Goal: Task Accomplishment & Management: Use online tool/utility

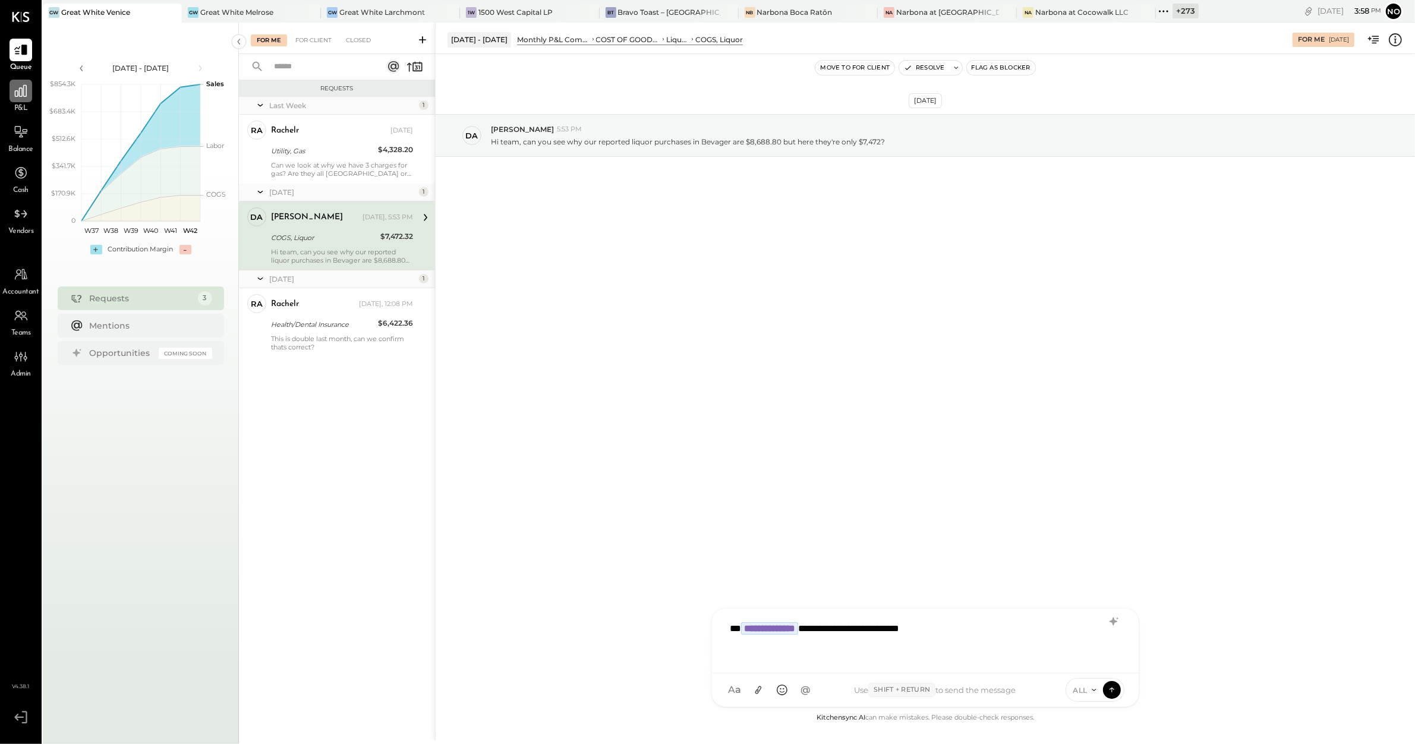
click at [17, 97] on icon at bounding box center [20, 90] width 15 height 15
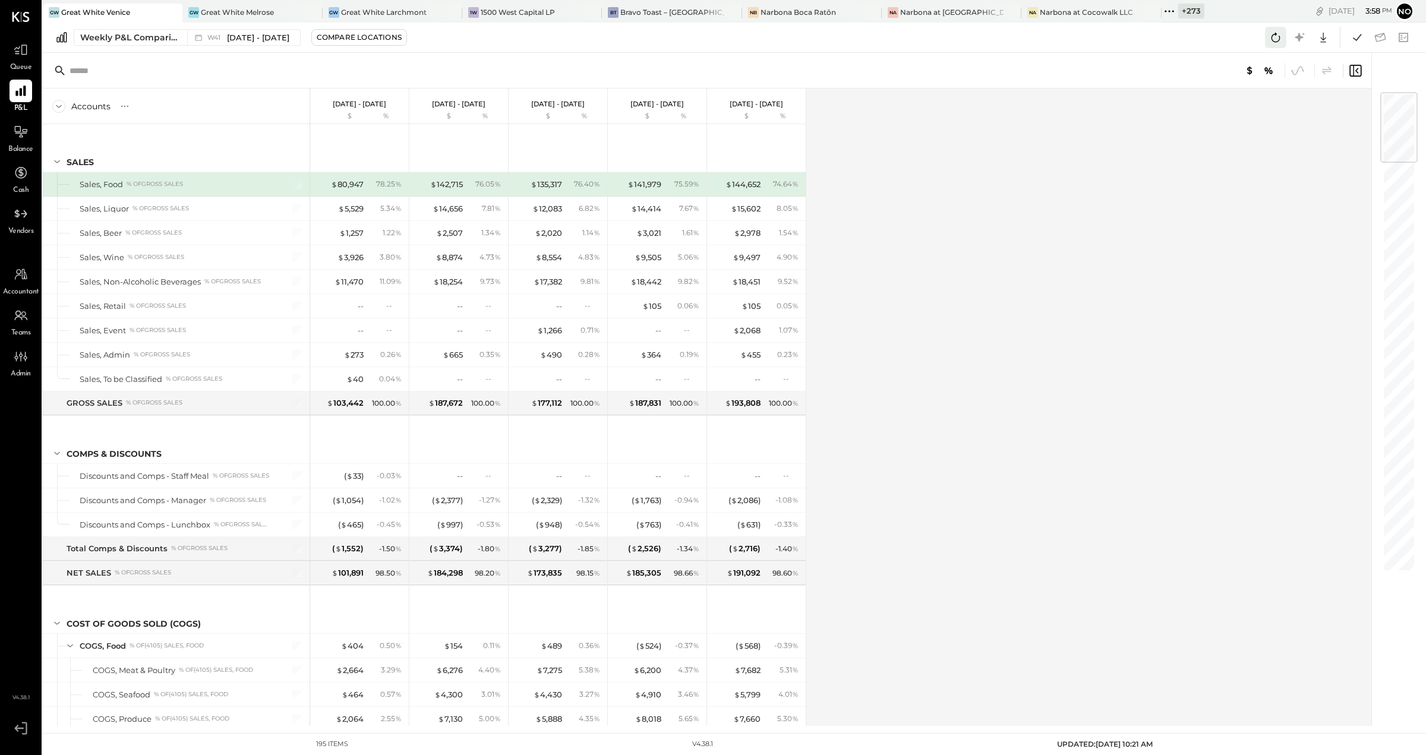
click at [1079, 33] on icon at bounding box center [1275, 37] width 15 height 15
click at [1079, 37] on icon at bounding box center [1356, 37] width 15 height 15
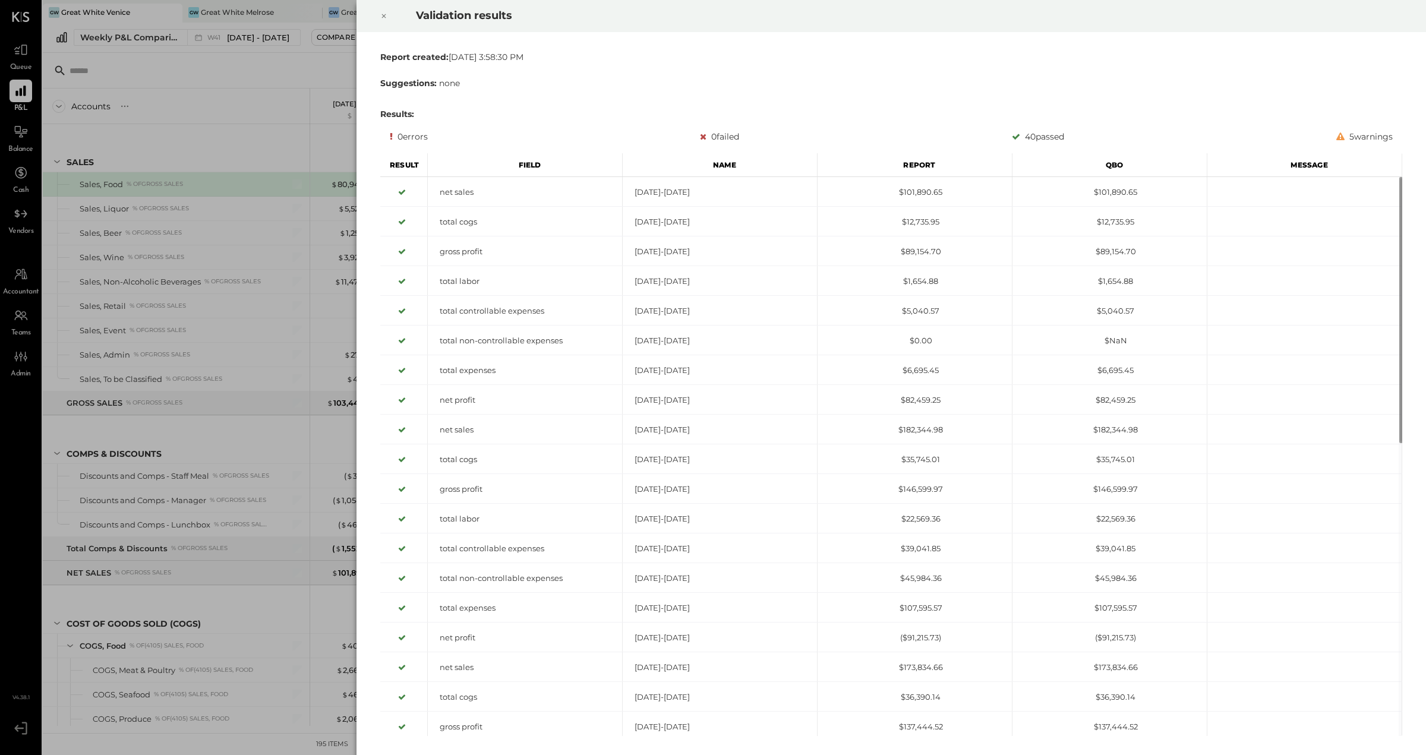
click at [384, 17] on icon at bounding box center [383, 16] width 7 height 14
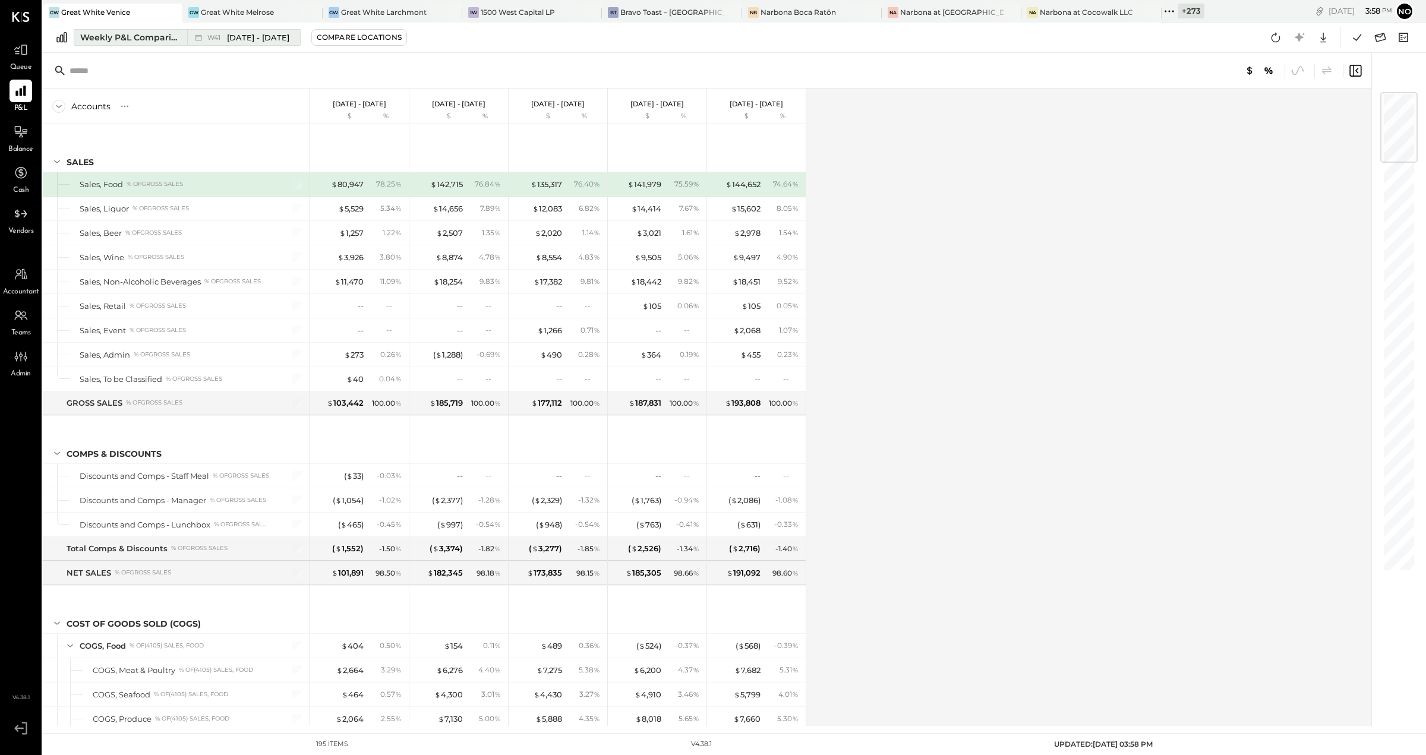
click at [139, 35] on div "Weekly P&L Comparison" at bounding box center [130, 37] width 100 height 12
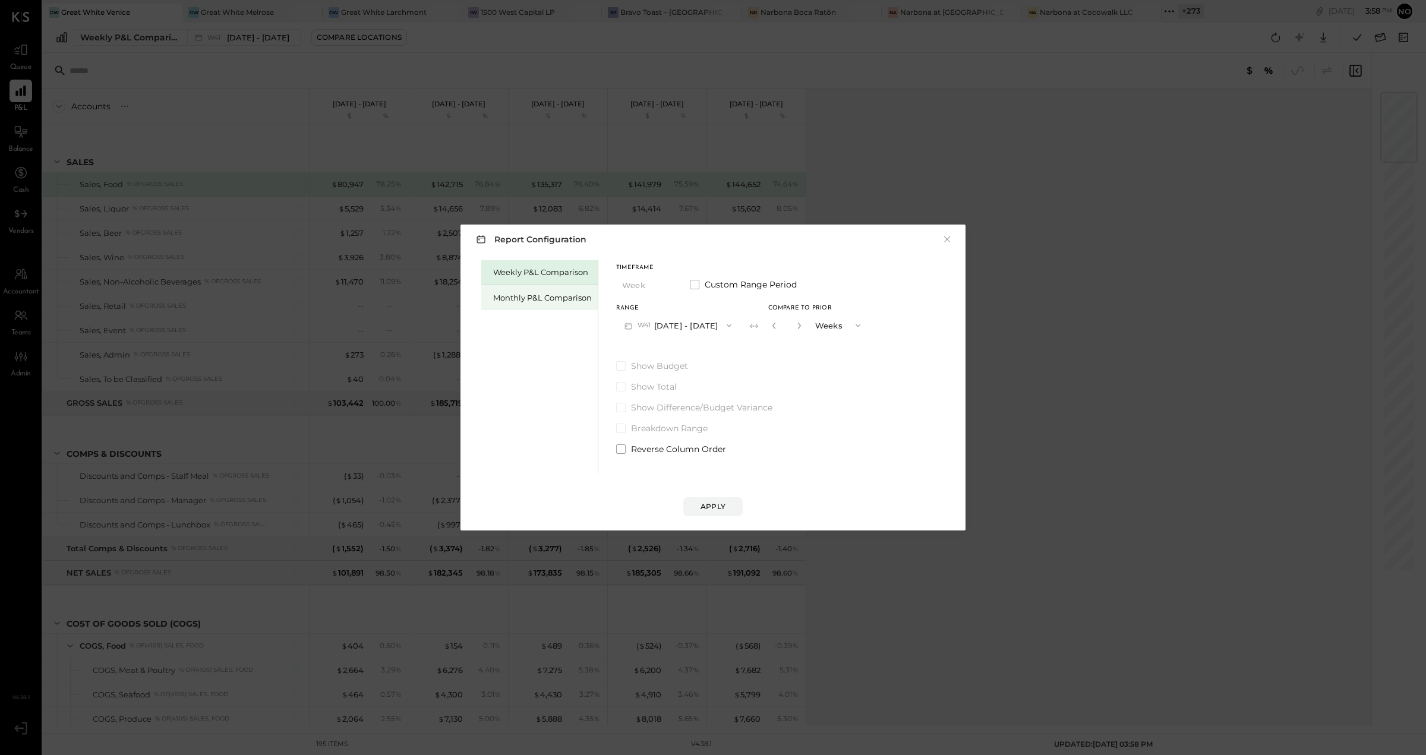
click at [545, 296] on div "Monthly P&L Comparison" at bounding box center [542, 297] width 99 height 11
click at [675, 325] on button "M10 [DATE] - [DATE]" at bounding box center [678, 325] width 124 height 22
click at [654, 357] on span "[DATE] - [DATE]" at bounding box center [674, 352] width 56 height 10
click at [711, 502] on div "Apply" at bounding box center [713, 507] width 25 height 10
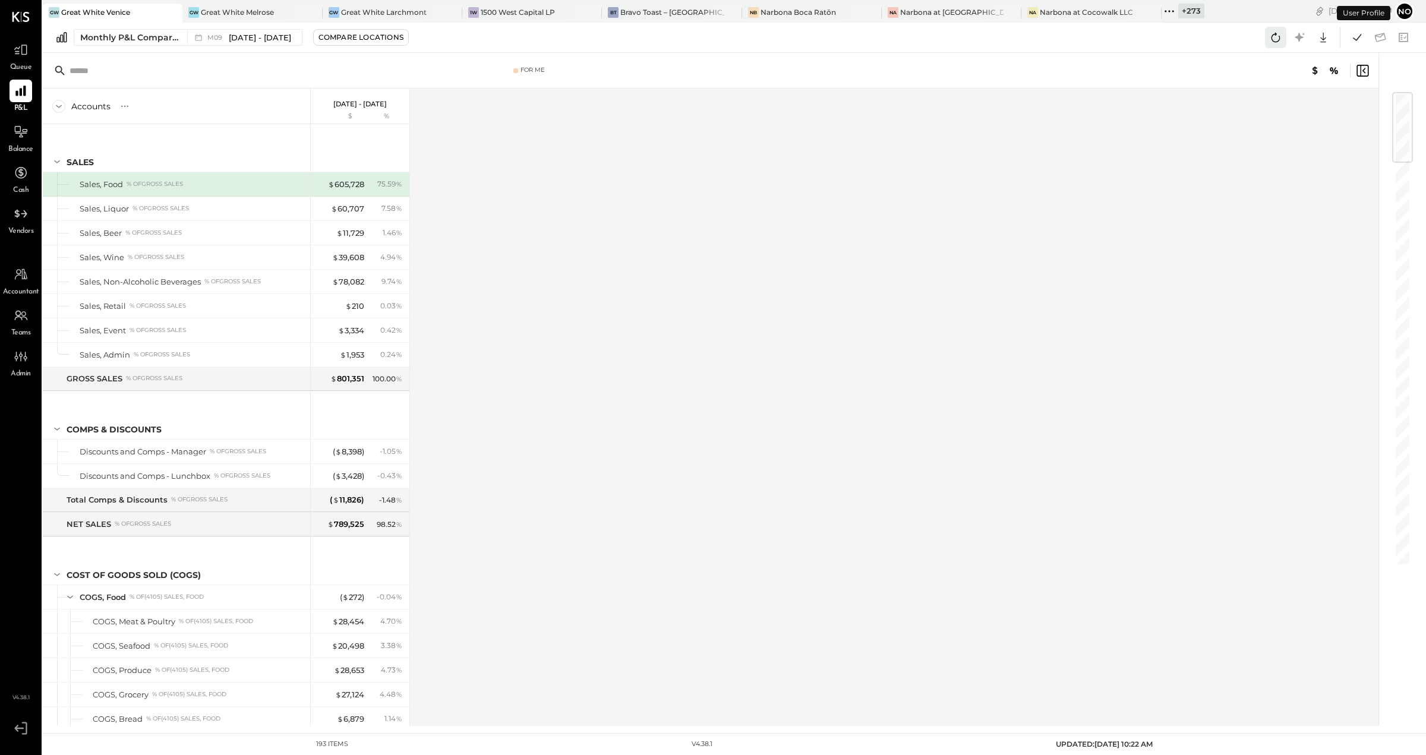
click at [1079, 38] on icon at bounding box center [1275, 37] width 15 height 15
click at [1079, 40] on icon at bounding box center [1356, 37] width 15 height 15
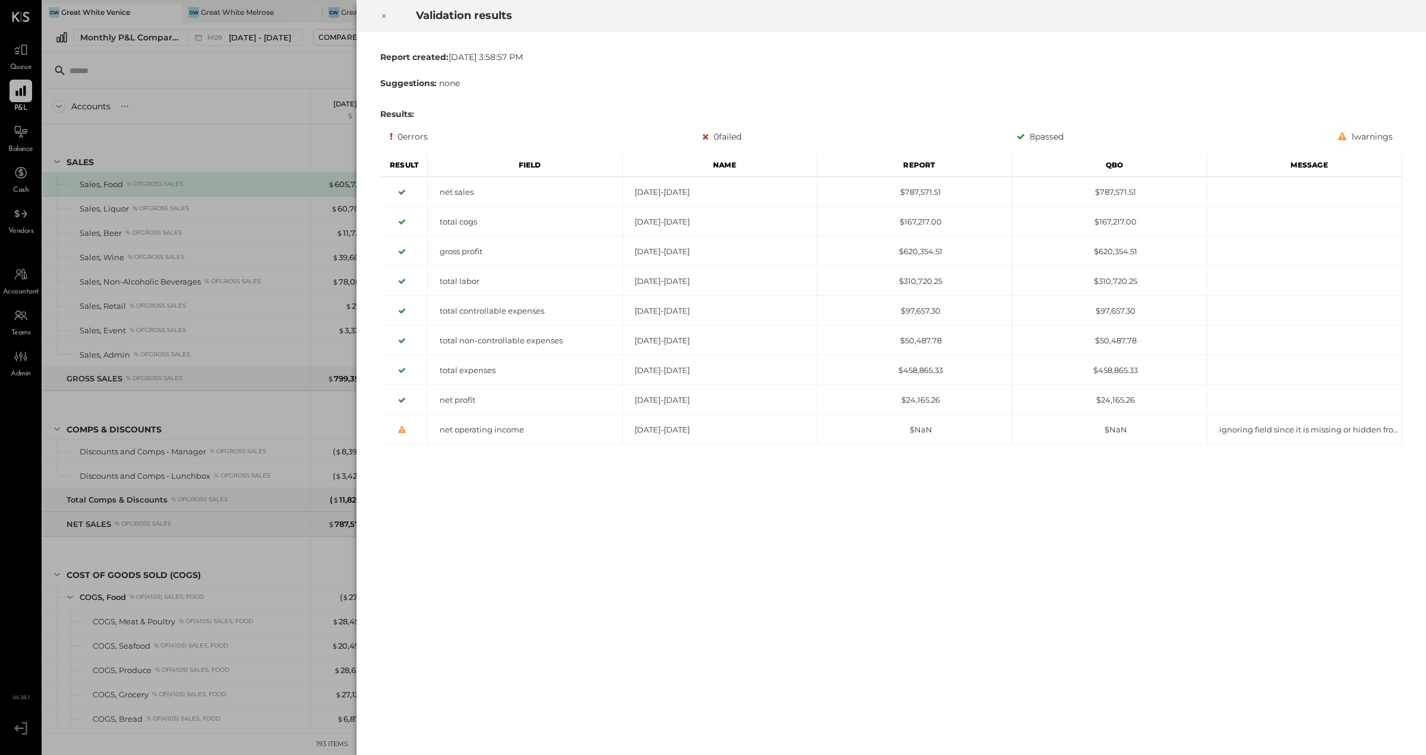
click at [387, 19] on icon at bounding box center [383, 16] width 7 height 14
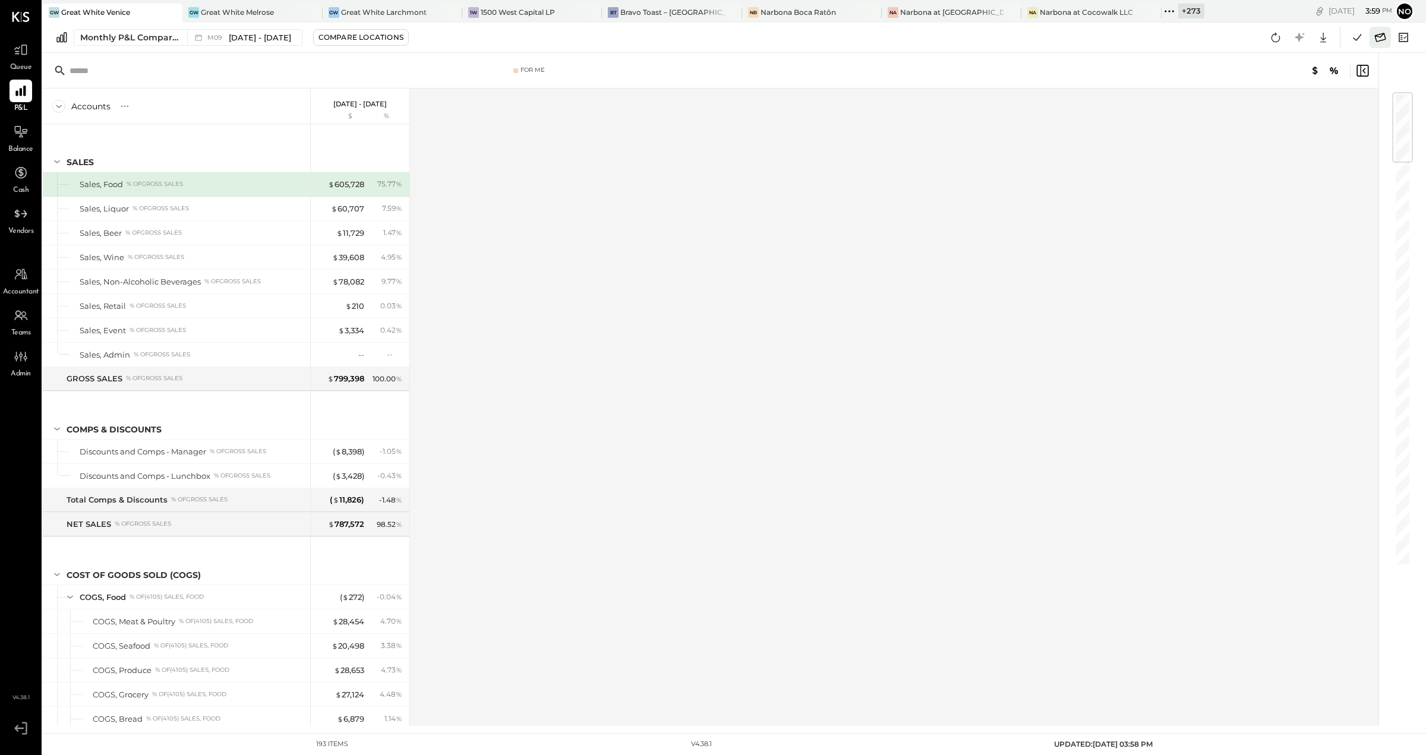
click at [1079, 43] on icon at bounding box center [1380, 37] width 15 height 15
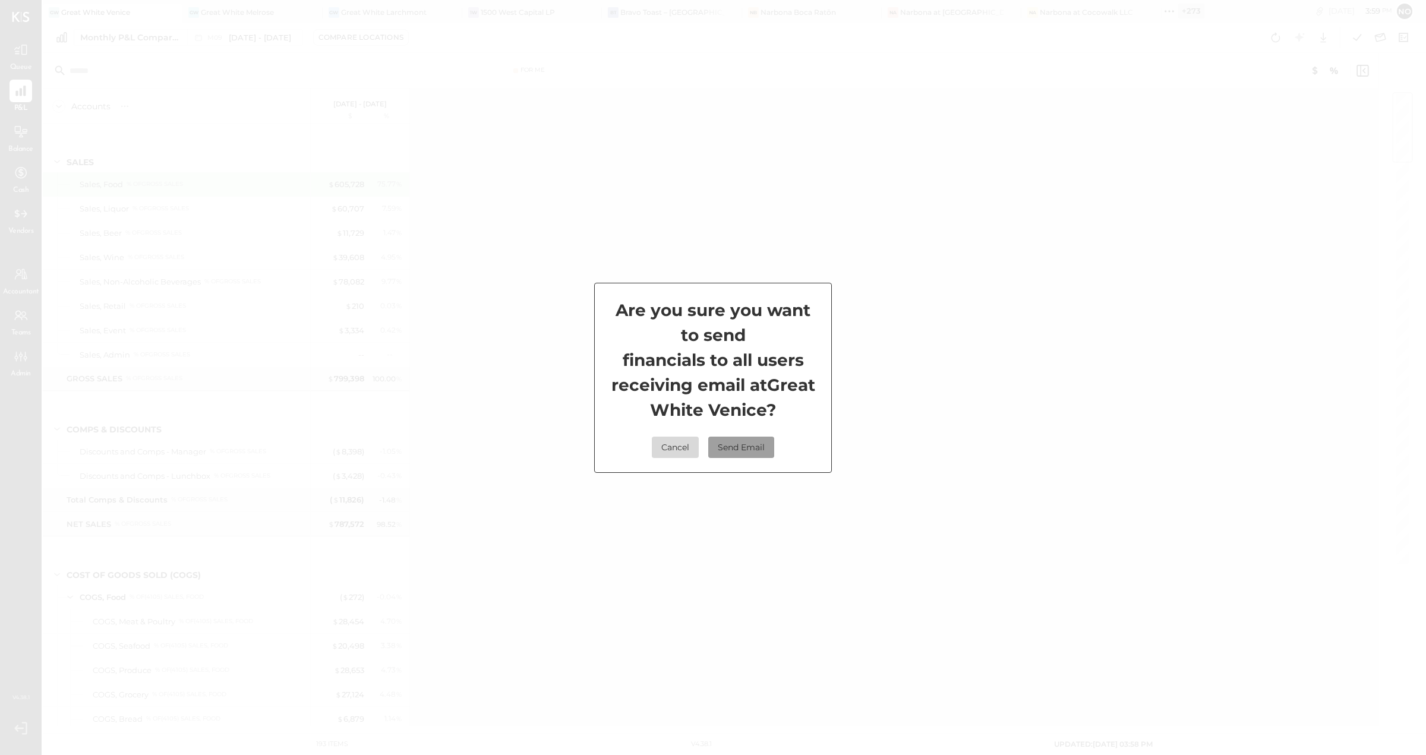
click at [753, 450] on button "Send Email" at bounding box center [741, 447] width 66 height 21
